Goal: Task Accomplishment & Management: Complete application form

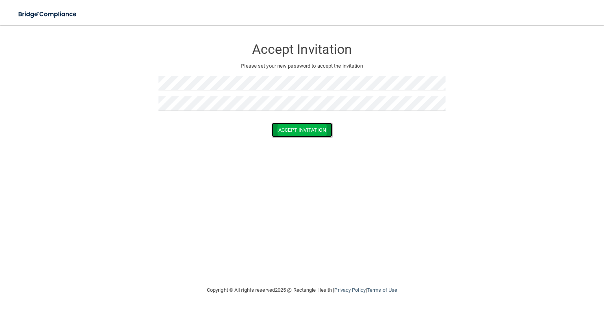
click at [305, 131] on button "Accept Invitation" at bounding box center [302, 130] width 61 height 15
click at [315, 142] on button "Accept Invitation" at bounding box center [302, 141] width 61 height 15
click at [184, 111] on div at bounding box center [302, 106] width 287 height 20
drag, startPoint x: 178, startPoint y: 111, endPoint x: 203, endPoint y: 95, distance: 29.8
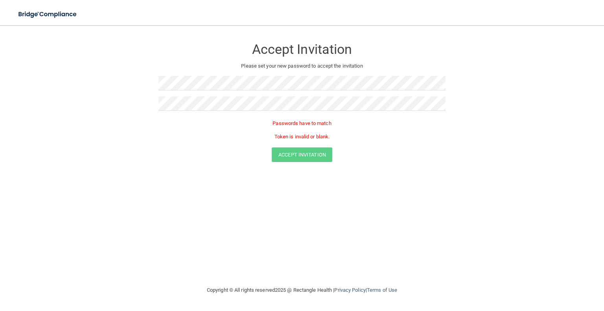
click at [203, 95] on div at bounding box center [302, 86] width 287 height 20
click at [181, 112] on div at bounding box center [302, 106] width 287 height 20
click at [293, 129] on button "Accept Invitation" at bounding box center [302, 130] width 61 height 15
click at [466, 0] on html "Toggle navigation Manage My Enterprise Manage My Location Accept Invitation Ple…" at bounding box center [302, 155] width 604 height 311
click at [308, 133] on button "Accept Invitation" at bounding box center [302, 130] width 61 height 15
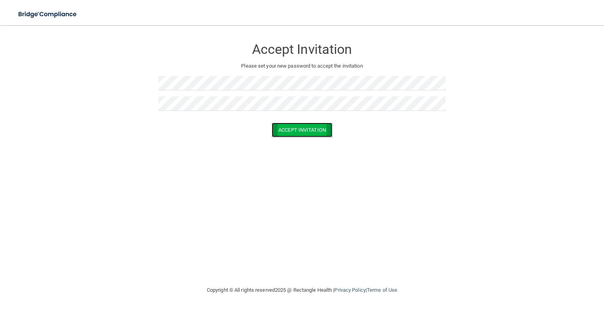
click at [301, 127] on button "Accept Invitation" at bounding box center [302, 130] width 61 height 15
click at [319, 141] on button "Accept Invitation" at bounding box center [302, 141] width 61 height 15
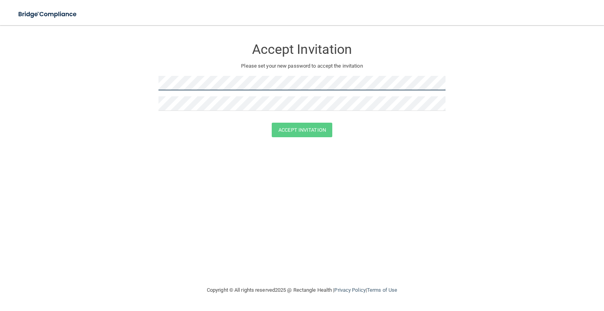
click at [116, 59] on form "Accept Invitation Please set your new password to accept the invitation Accept …" at bounding box center [302, 90] width 573 height 114
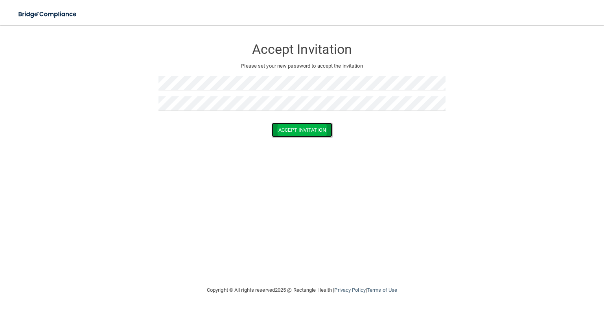
click at [322, 130] on button "Accept Invitation" at bounding box center [302, 130] width 61 height 15
